Goal: Information Seeking & Learning: Learn about a topic

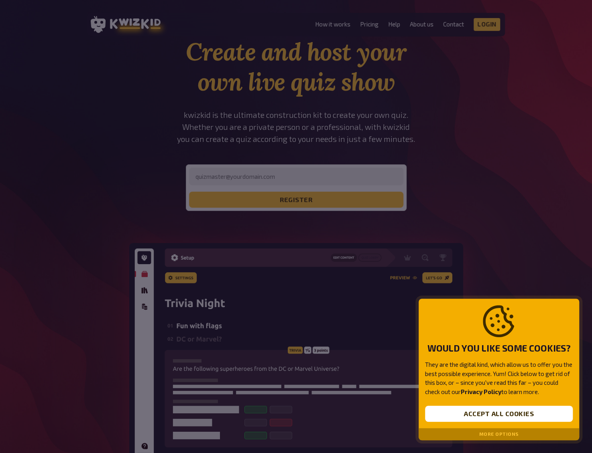
scroll to position [40, 0]
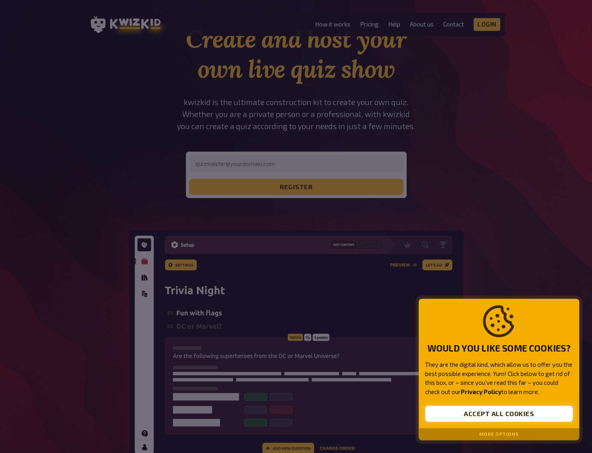
click at [520, 415] on button "Accept all cookies" at bounding box center [499, 414] width 148 height 16
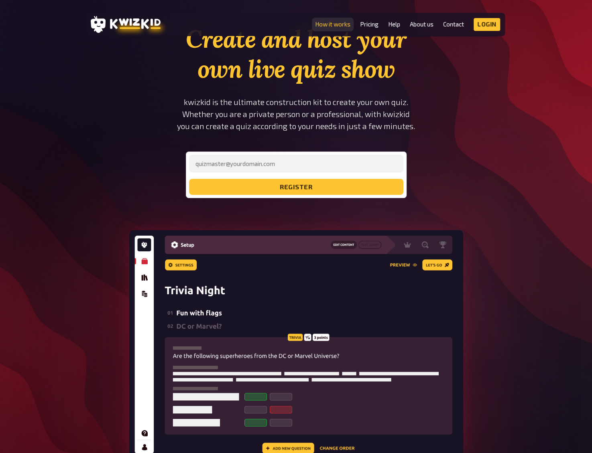
click at [349, 24] on link "How it works" at bounding box center [332, 24] width 35 height 7
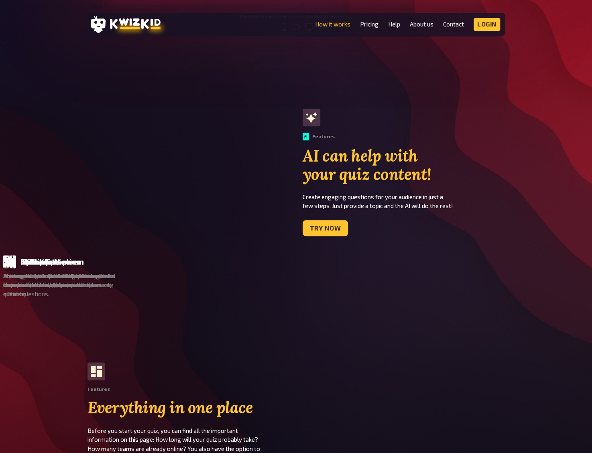
scroll to position [441, 0]
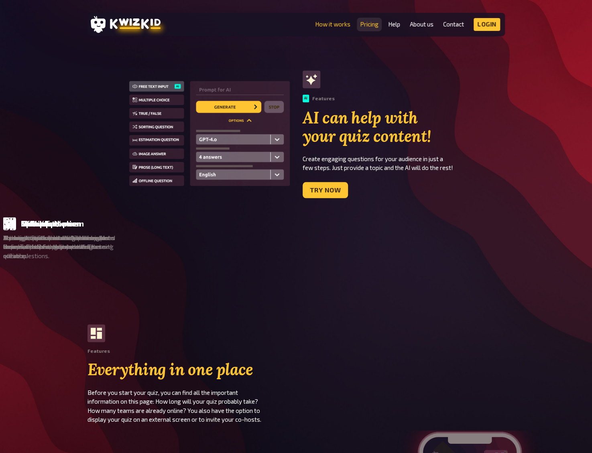
click at [371, 24] on link "Pricing" at bounding box center [369, 24] width 18 height 7
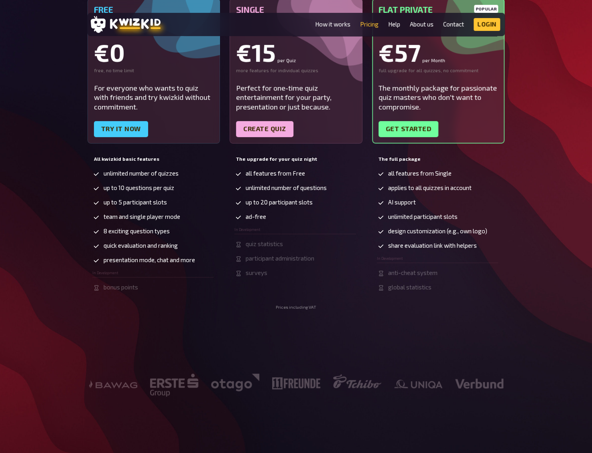
scroll to position [120, 0]
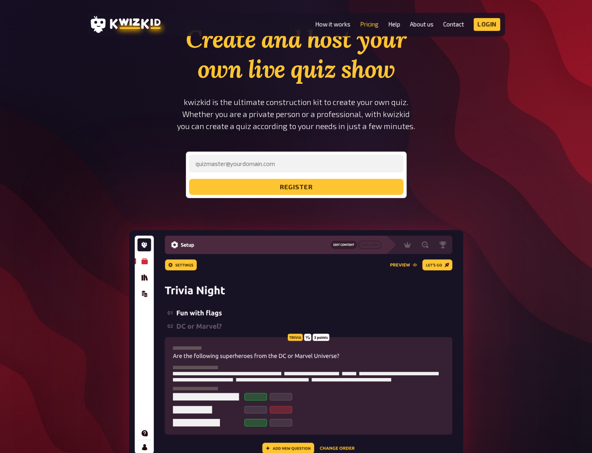
scroll to position [120, 0]
